Goal: Task Accomplishment & Management: Complete application form

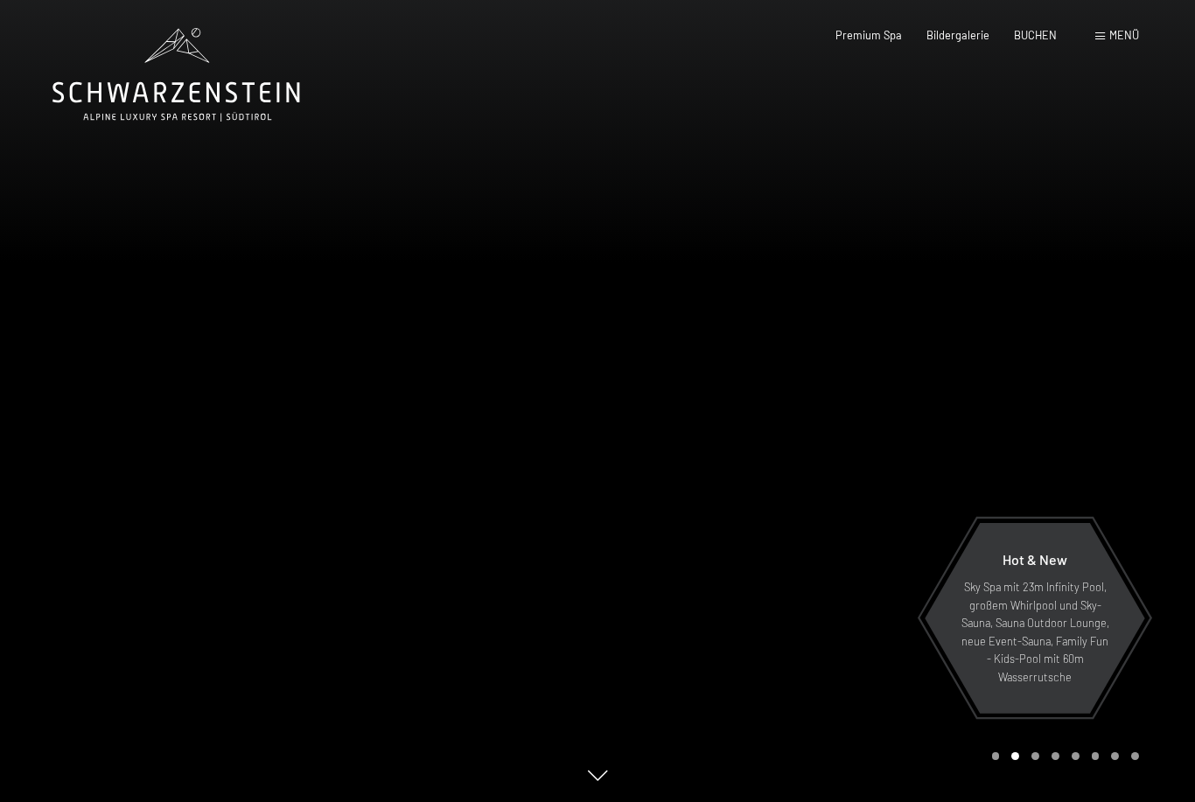
click at [1122, 35] on span "Menü" at bounding box center [1124, 35] width 30 height 14
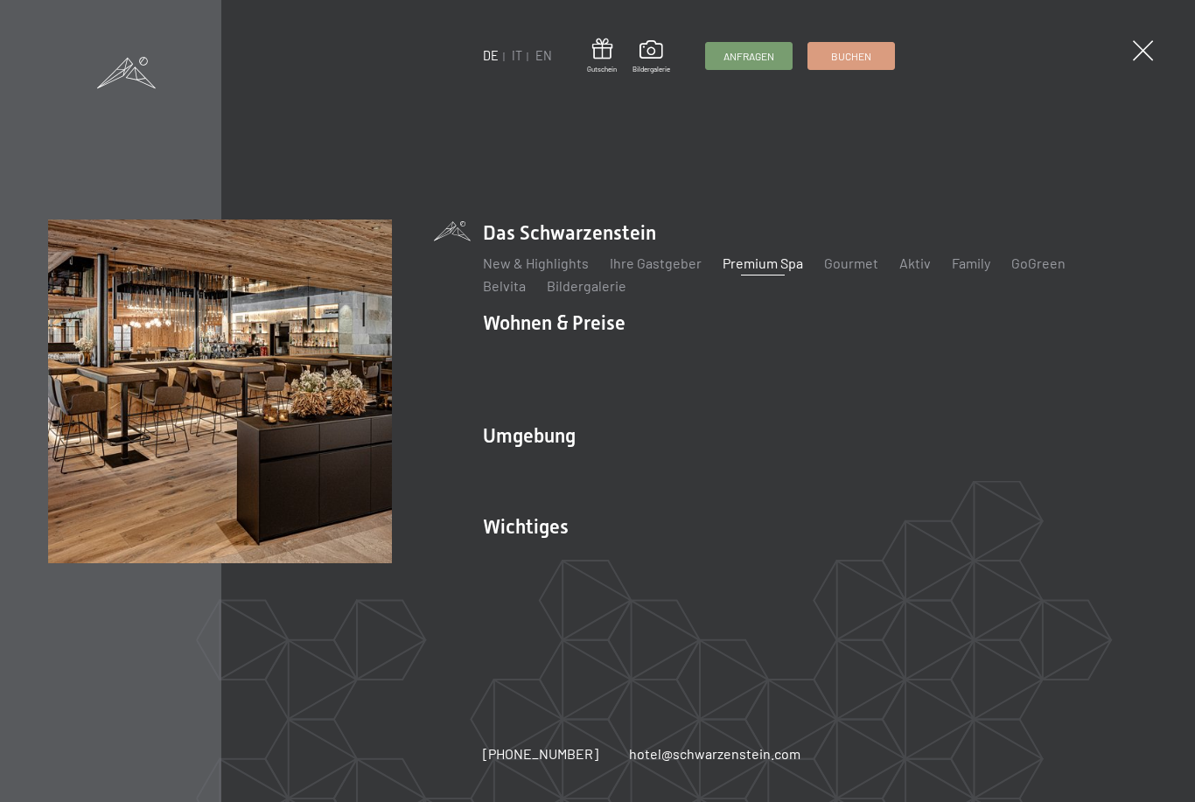
click at [777, 271] on link "Premium Spa" at bounding box center [763, 263] width 80 height 17
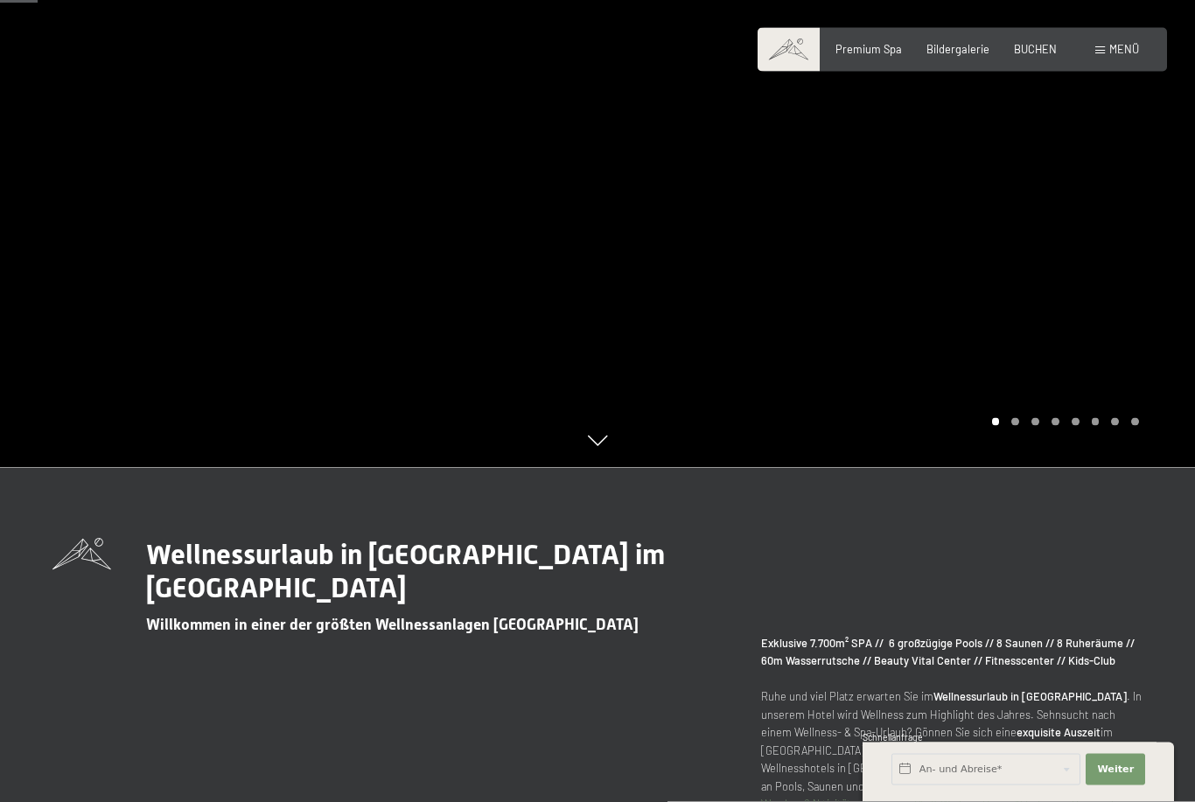
scroll to position [335, 0]
click at [1092, 58] on div "Buchen Anfragen Premium Spa Bildergalerie BUCHEN Menü DE IT EN Gutschein Bilder…" at bounding box center [962, 50] width 353 height 16
click at [1126, 43] on span "Menü" at bounding box center [1124, 49] width 30 height 14
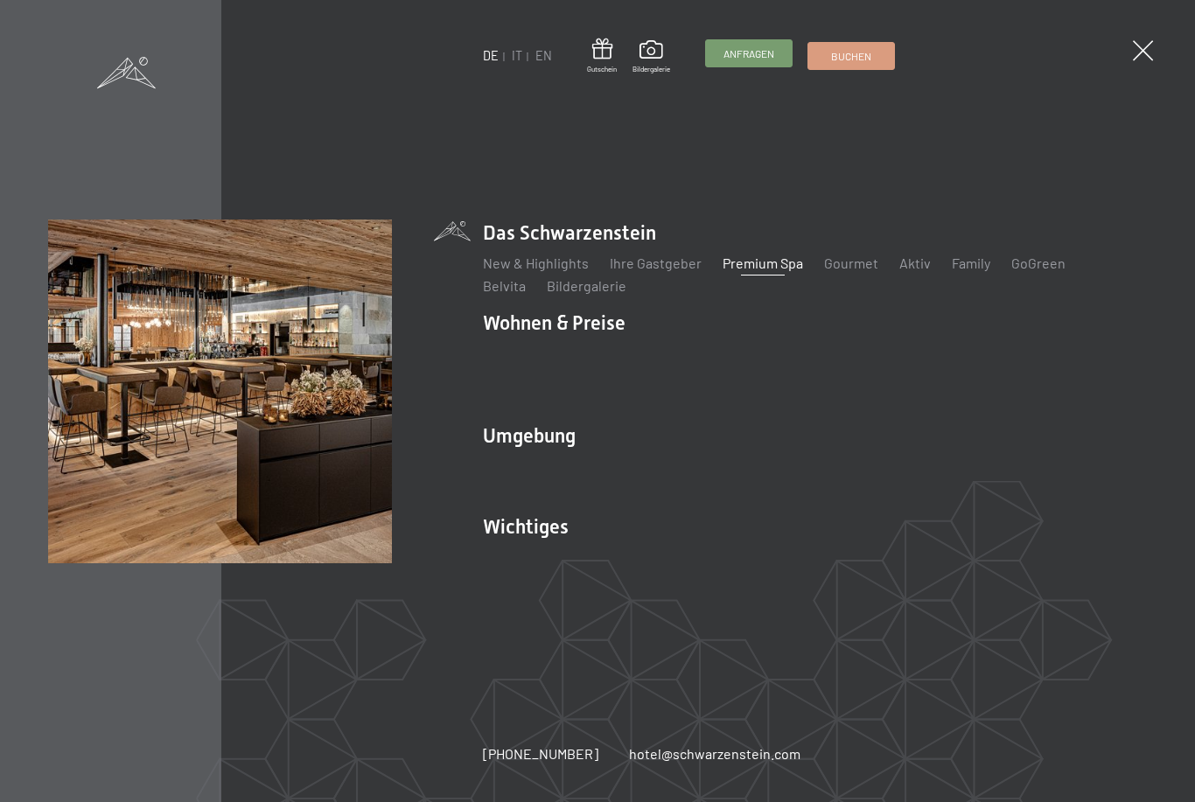
click at [747, 55] on span "Anfragen" at bounding box center [749, 53] width 51 height 15
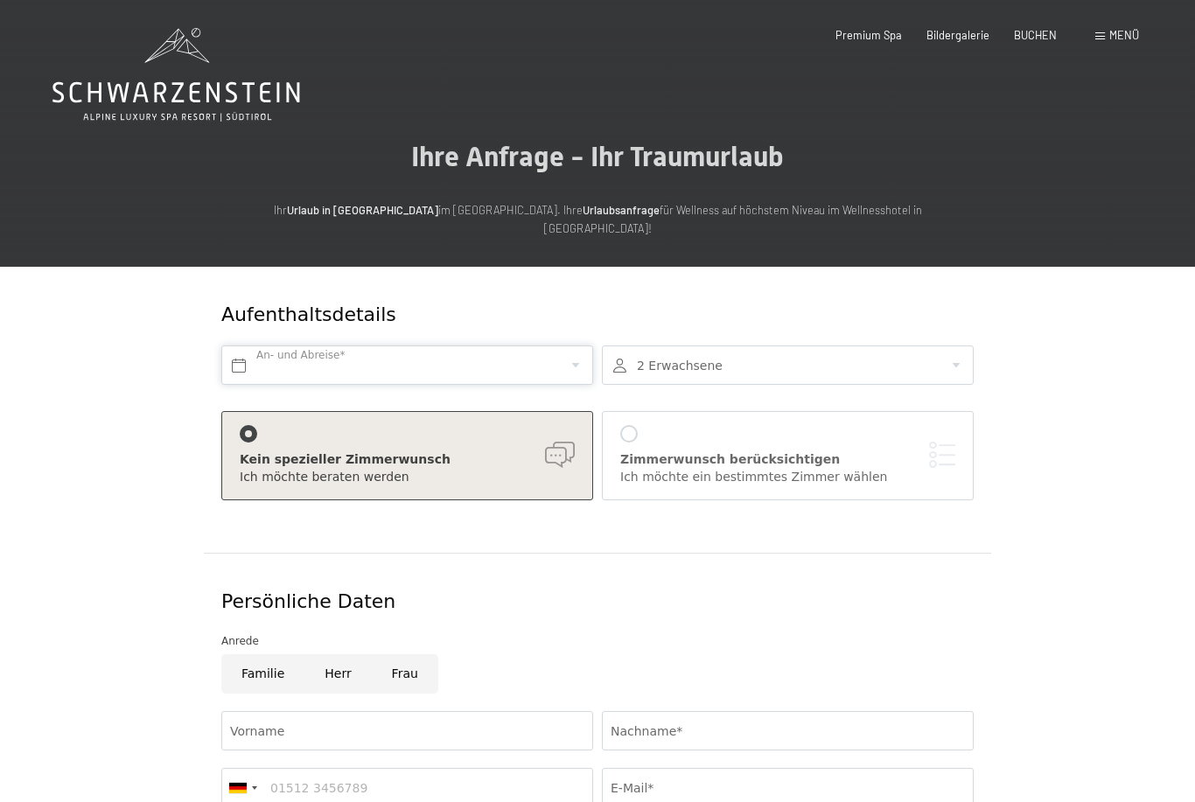
click at [549, 346] on input "text" at bounding box center [407, 365] width 372 height 39
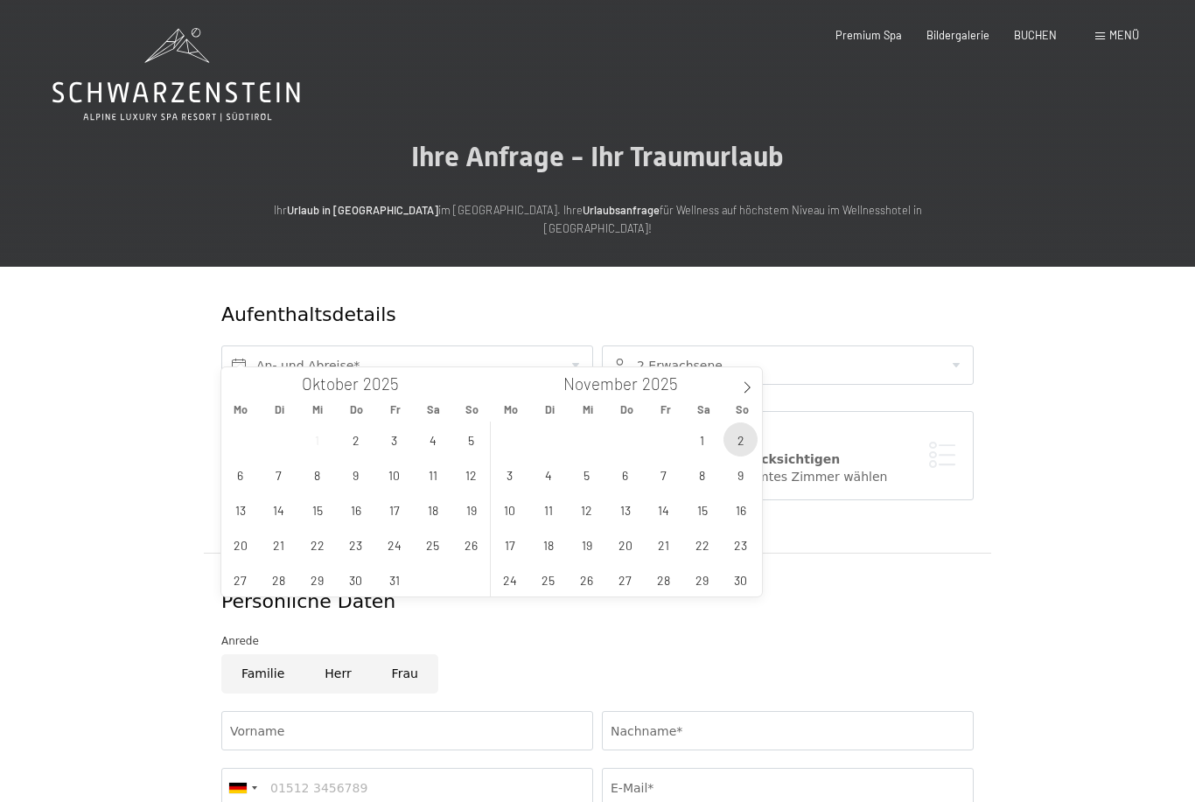
click at [738, 437] on span "2" at bounding box center [741, 440] width 34 height 34
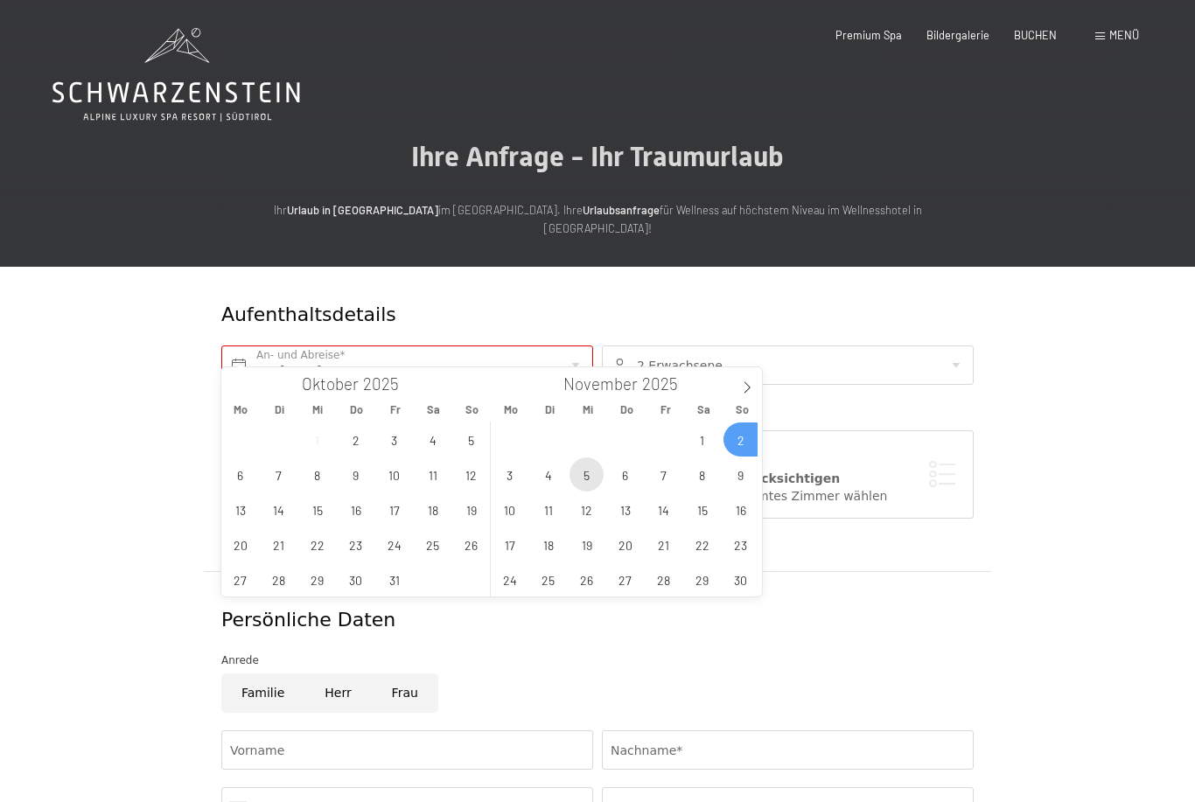
click at [589, 472] on span "5" at bounding box center [587, 475] width 34 height 34
type input "So. 02.11.2025 - Mi. 05.11.2025"
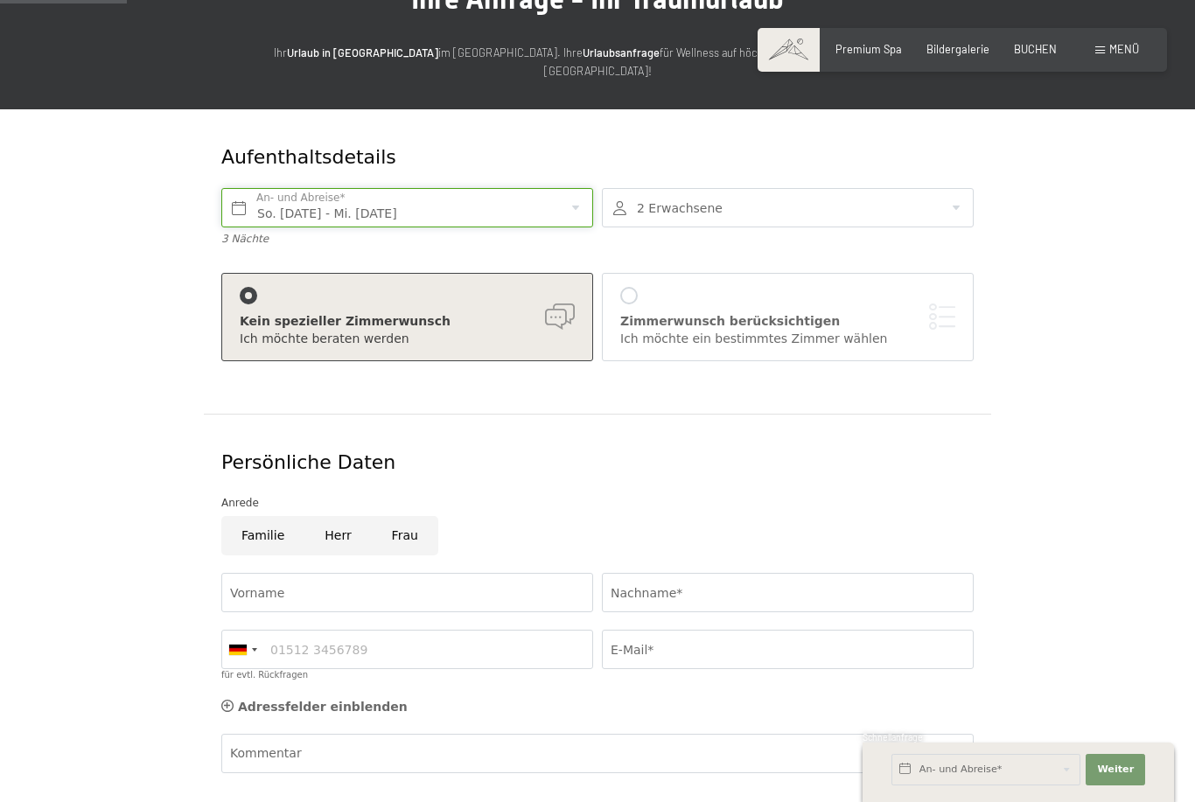
scroll to position [158, 0]
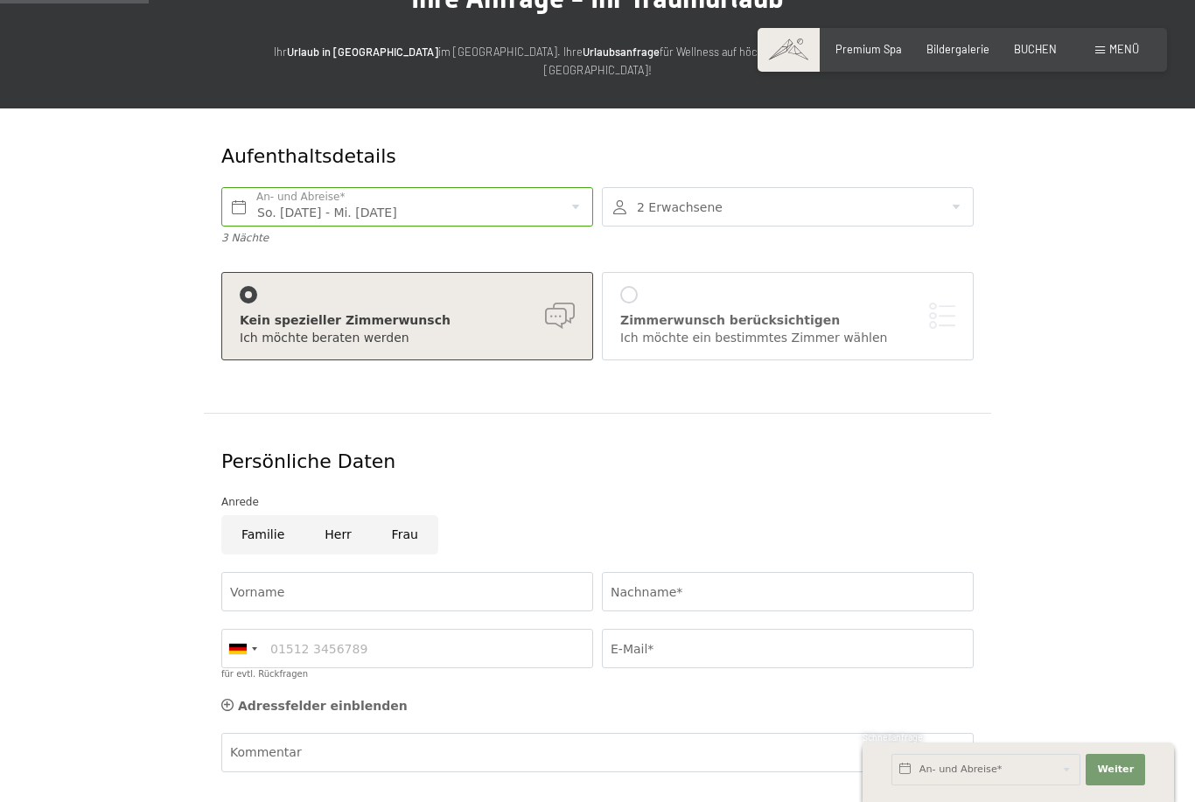
click at [336, 515] on input "Herr" at bounding box center [337, 534] width 66 height 39
radio input "true"
click at [426, 572] on input "Vorname" at bounding box center [407, 591] width 372 height 39
type input "Thomas"
click at [731, 572] on input "Nachname*" at bounding box center [788, 591] width 372 height 39
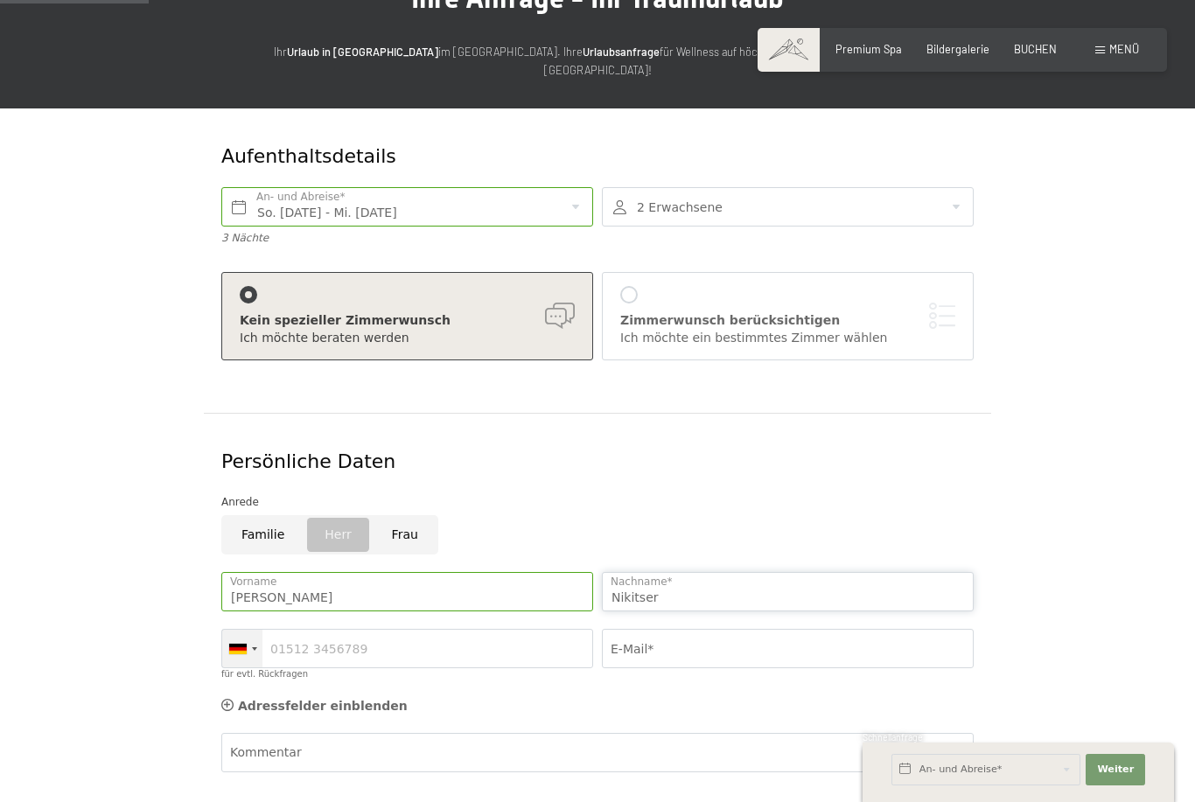
type input "Nikitser"
click at [252, 647] on div at bounding box center [254, 648] width 5 height 3
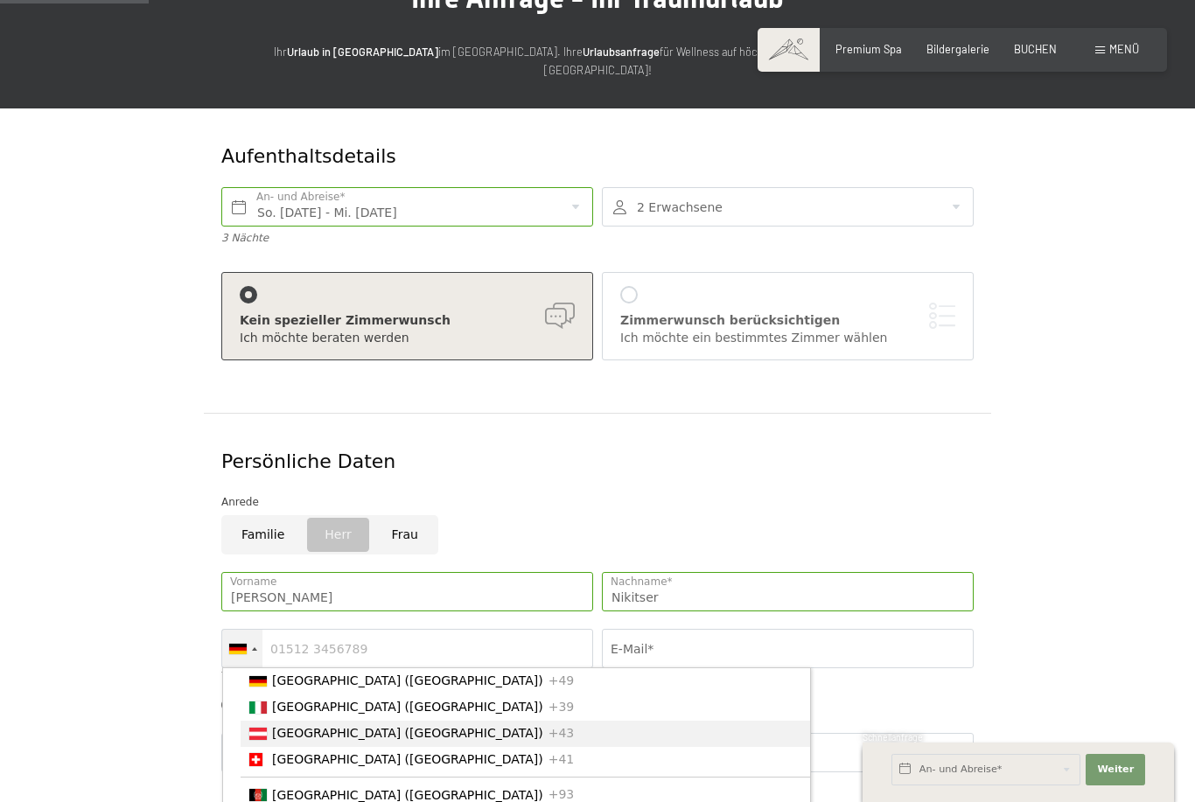
click at [268, 721] on li "Austria (Österreich) +43" at bounding box center [526, 734] width 570 height 26
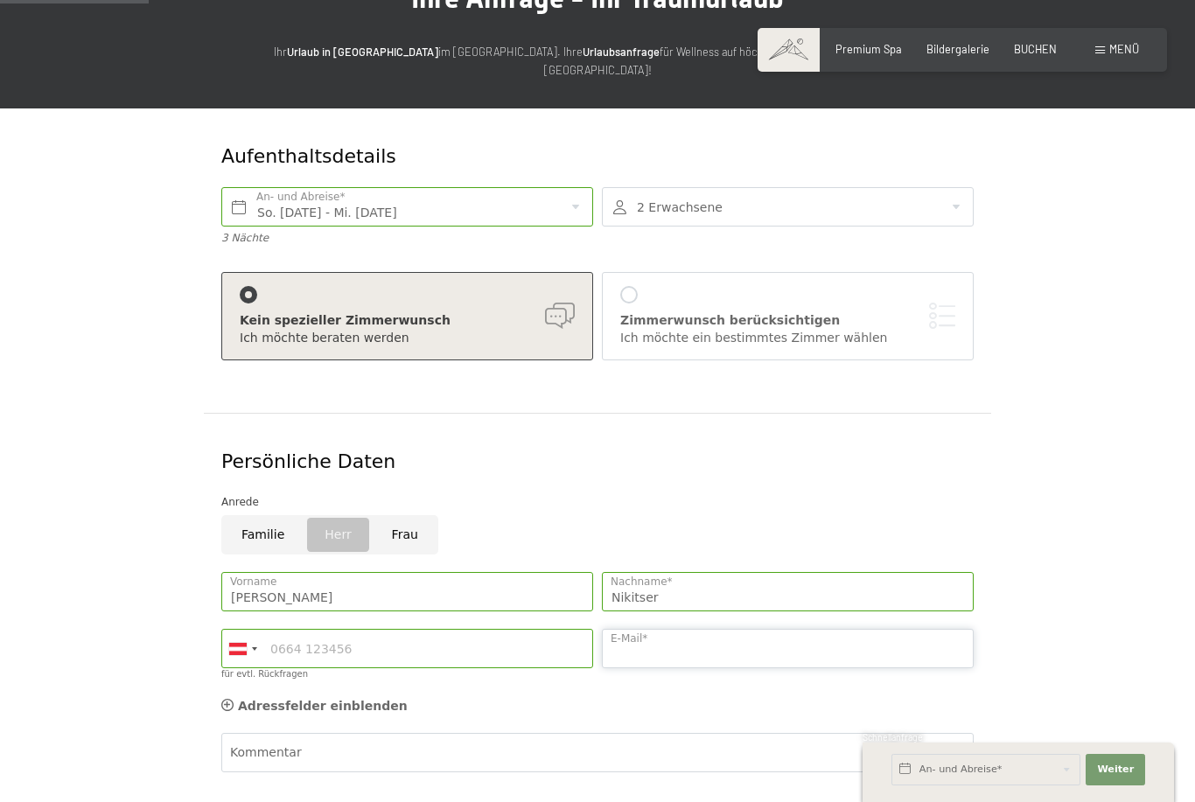
click at [692, 629] on input "E-Mail*" at bounding box center [788, 648] width 372 height 39
type input "T"
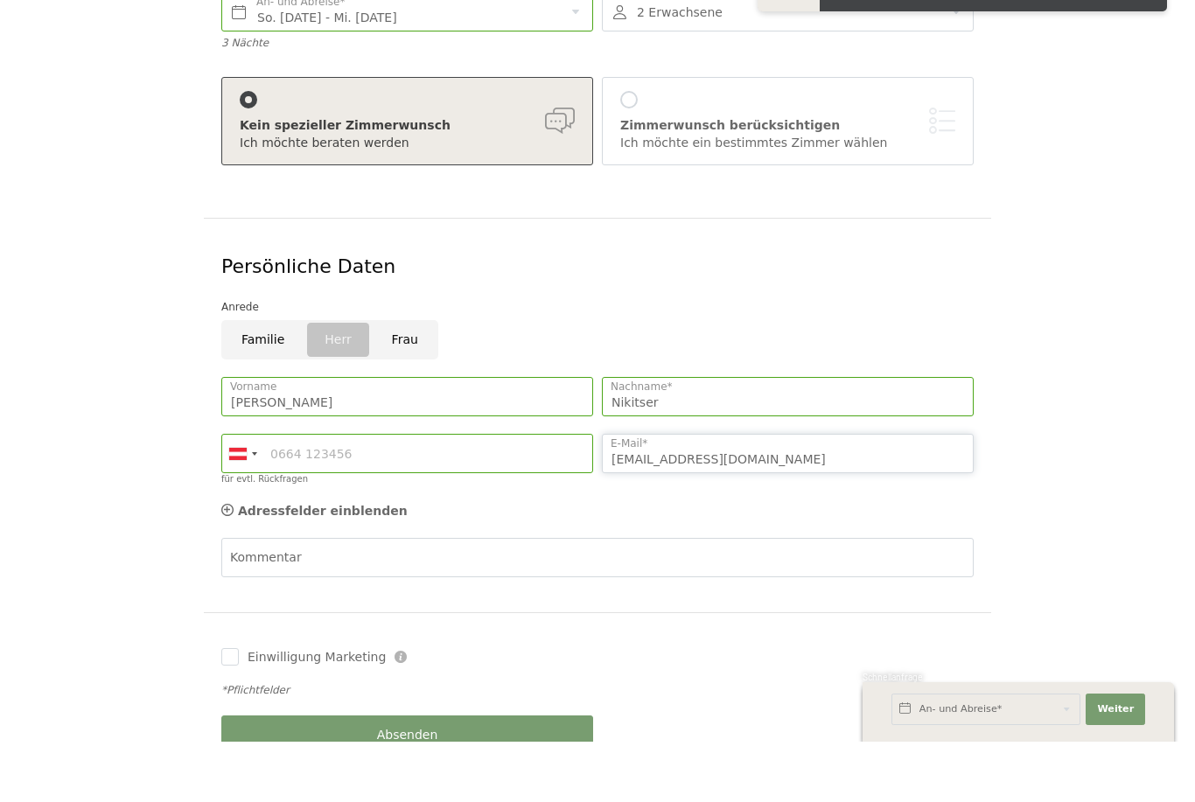
scroll to position [295, 0]
type input "t.nikitser@swietelsky.at"
click at [224, 707] on input "Einwilligung Marketing" at bounding box center [229, 715] width 17 height 17
checkbox input "true"
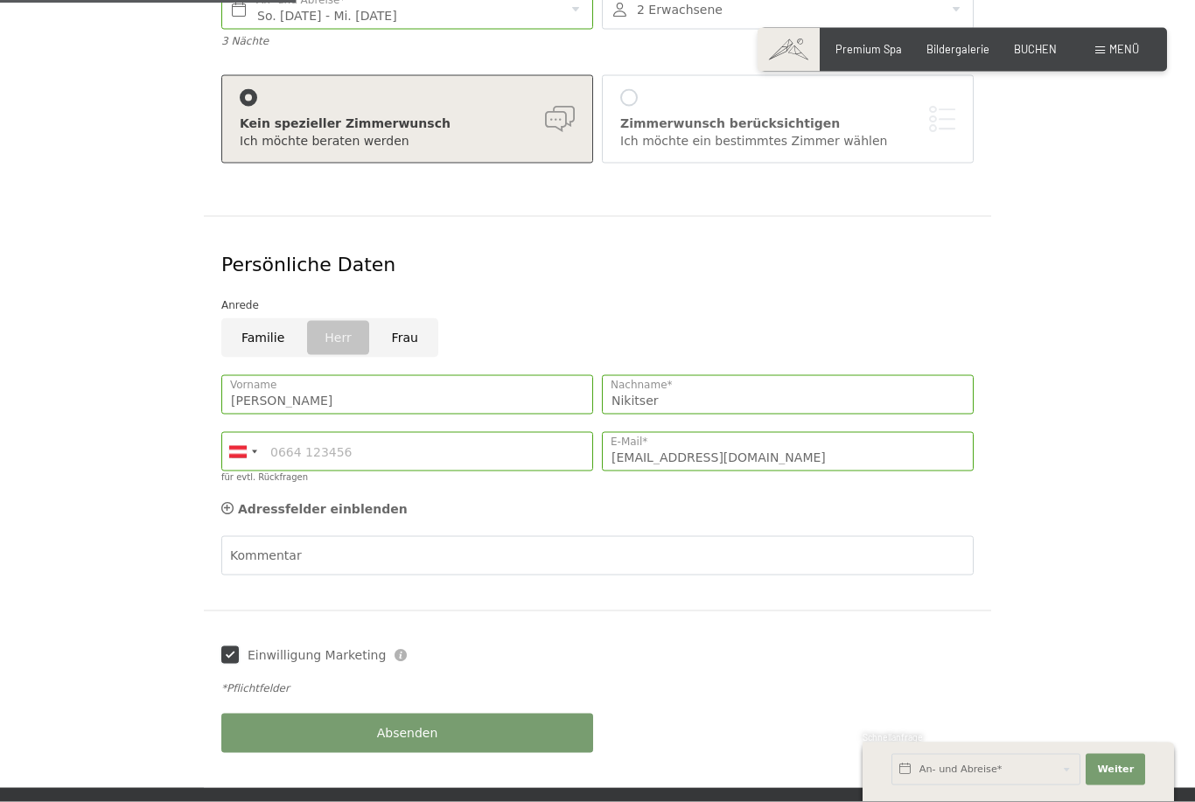
scroll to position [364, 0]
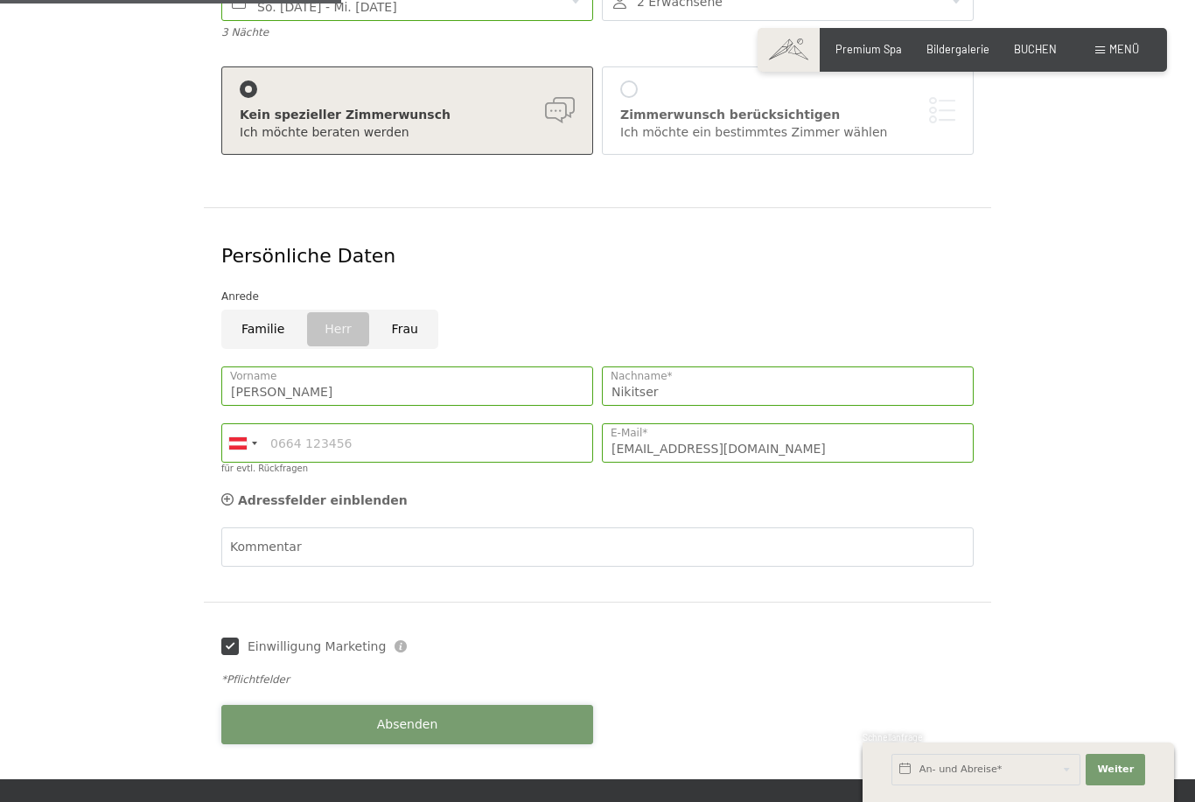
click at [331, 705] on button "Absenden" at bounding box center [407, 724] width 372 height 39
